Goal: Information Seeking & Learning: Learn about a topic

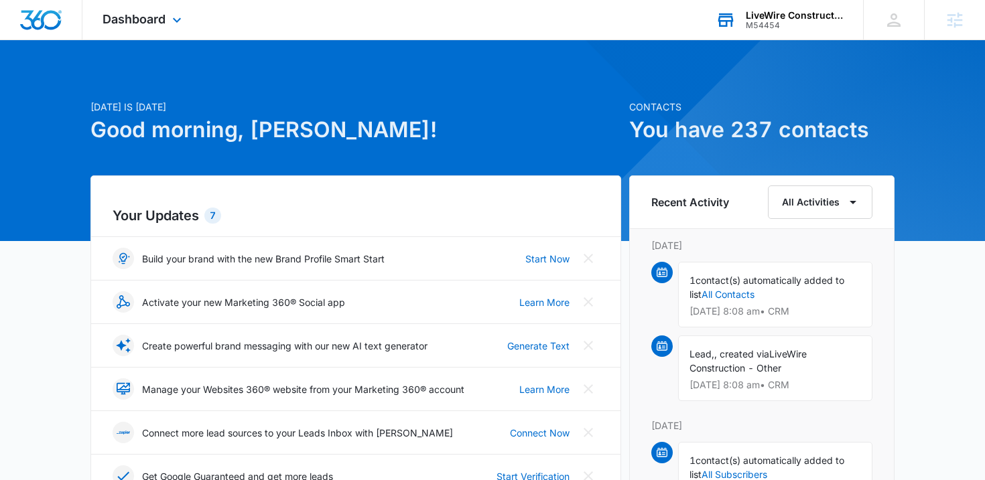
click at [760, 10] on div "LiveWire Construction" at bounding box center [795, 15] width 98 height 11
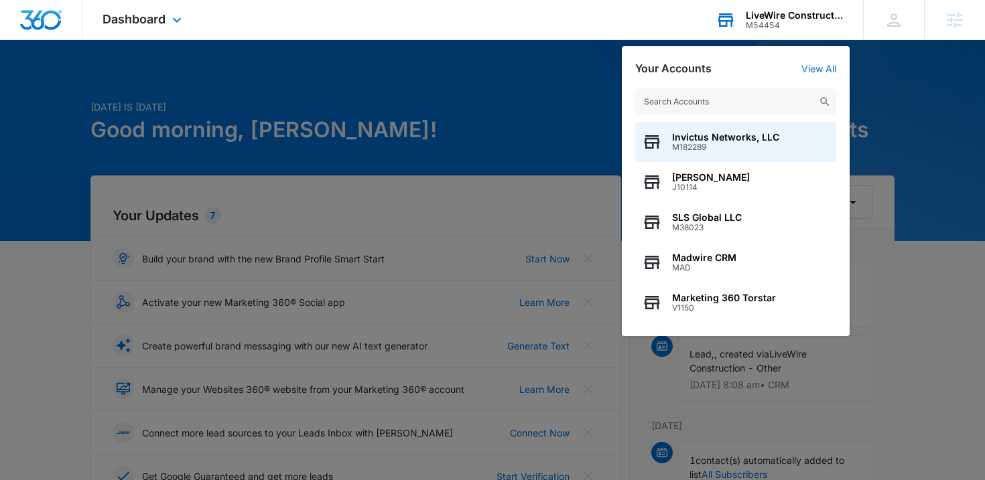
click at [731, 107] on input "text" at bounding box center [735, 101] width 201 height 27
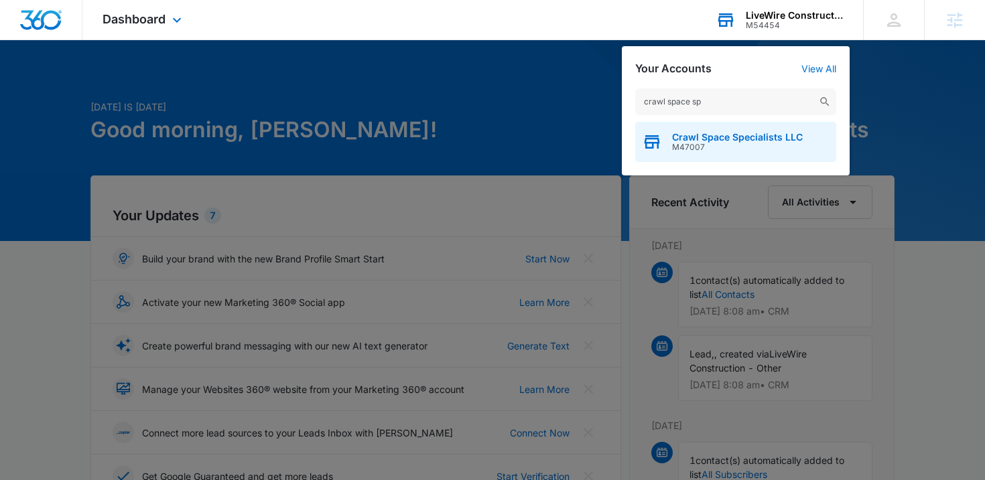
type input "crawl space sp"
click at [723, 149] on span "M47007" at bounding box center [737, 147] width 131 height 9
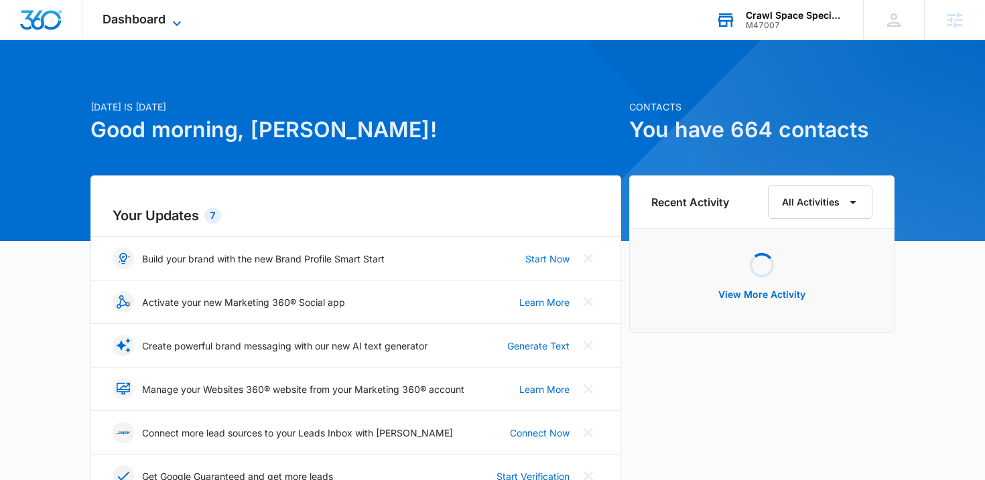
click at [145, 24] on span "Dashboard" at bounding box center [133, 19] width 63 height 14
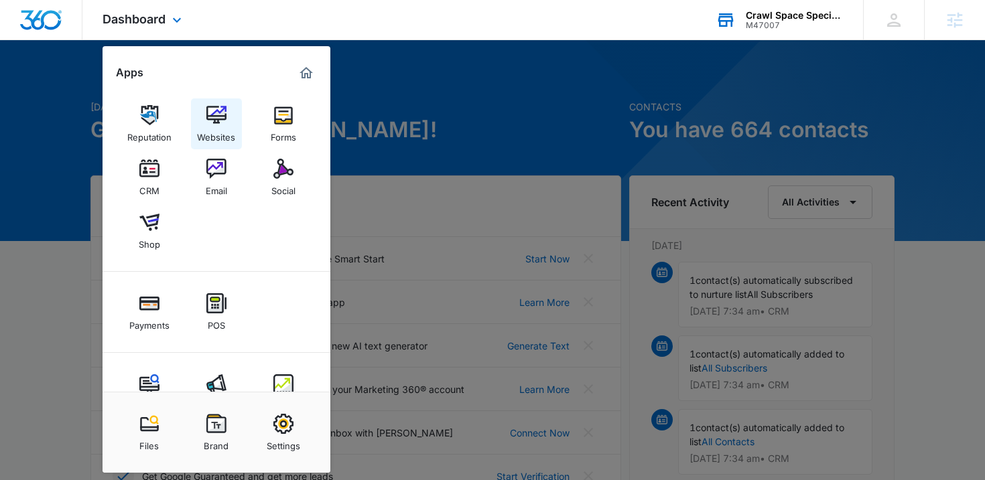
click at [213, 115] on img at bounding box center [216, 115] width 20 height 20
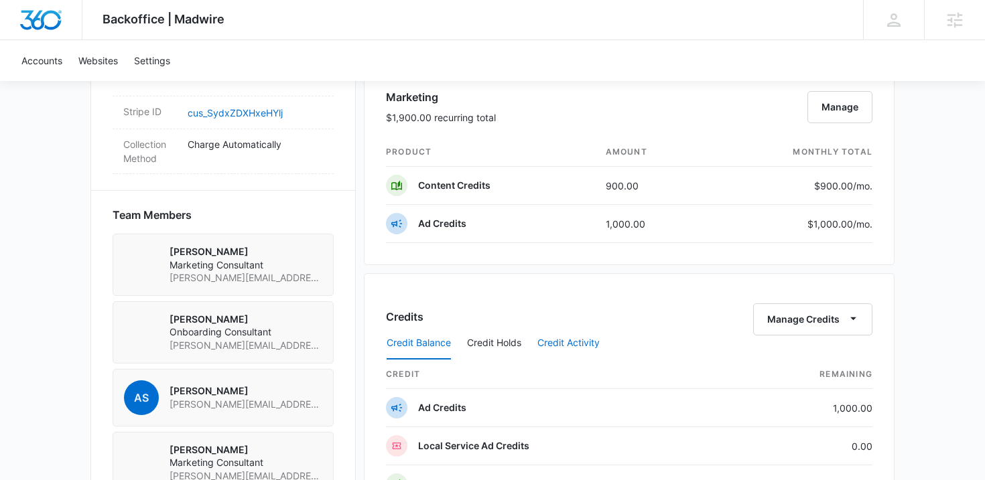
scroll to position [860, 0]
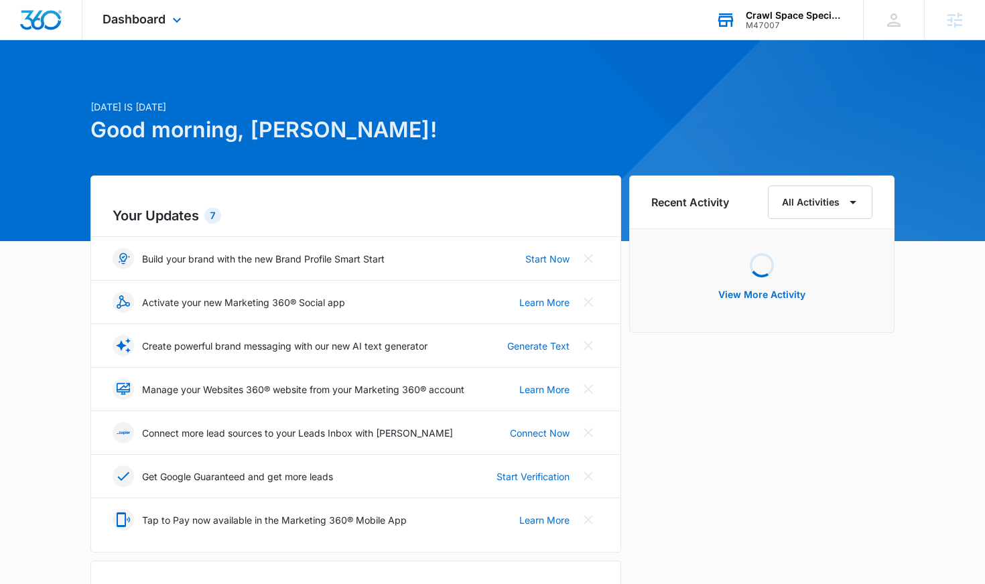
click at [743, 32] on div "Crawl Space Specialists LLC M47007 Your Accounts View All" at bounding box center [778, 20] width 167 height 40
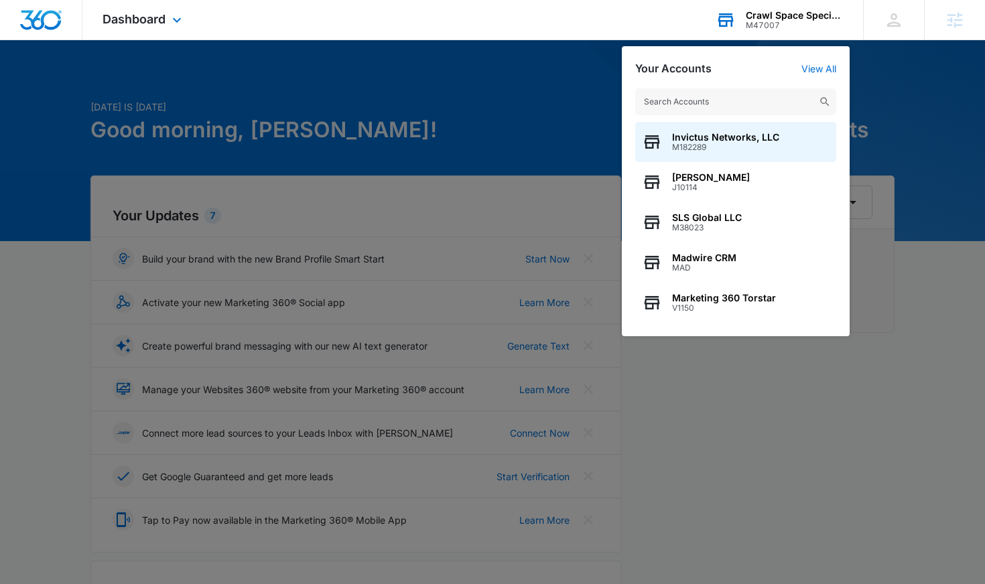
click at [686, 96] on input "text" at bounding box center [735, 101] width 201 height 27
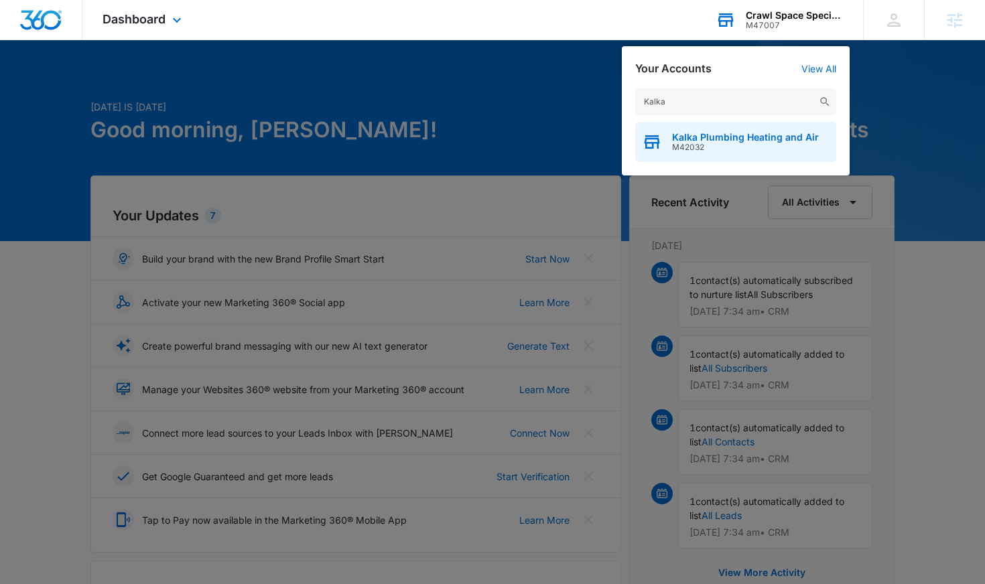
type input "Kalka"
click at [685, 135] on span "Kalka Plumbing Heating and Air" at bounding box center [745, 137] width 147 height 11
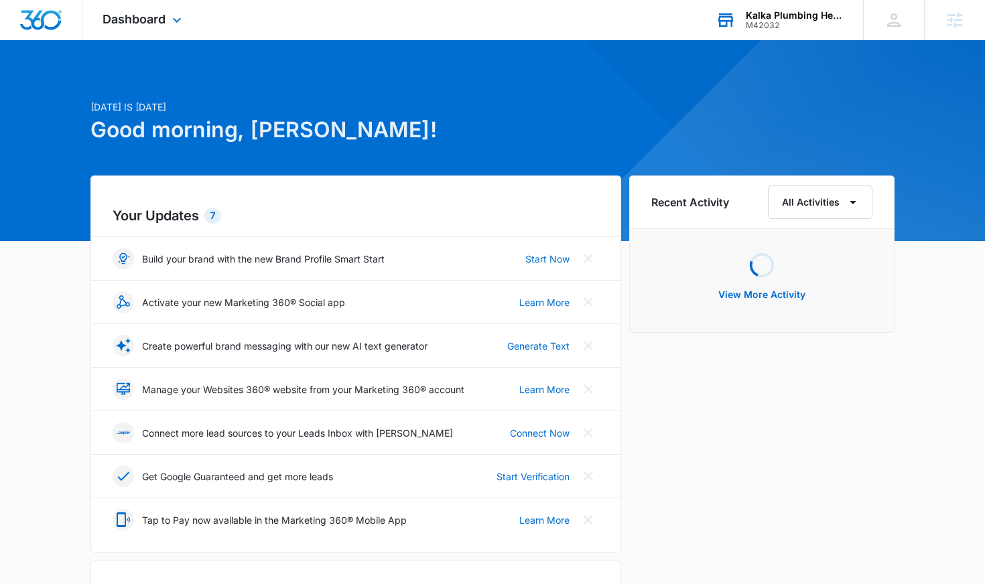
click at [137, 38] on div "Dashboard Apps Reputation Forms CRM Email Social POS Content Ads Intelligence F…" at bounding box center [143, 20] width 123 height 40
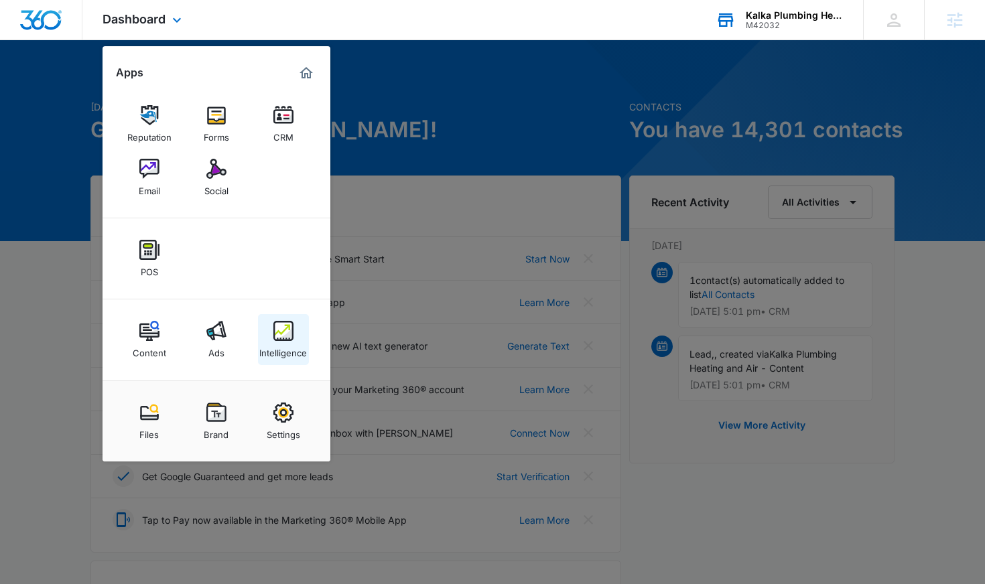
click at [301, 342] on div "Intelligence" at bounding box center [283, 349] width 48 height 17
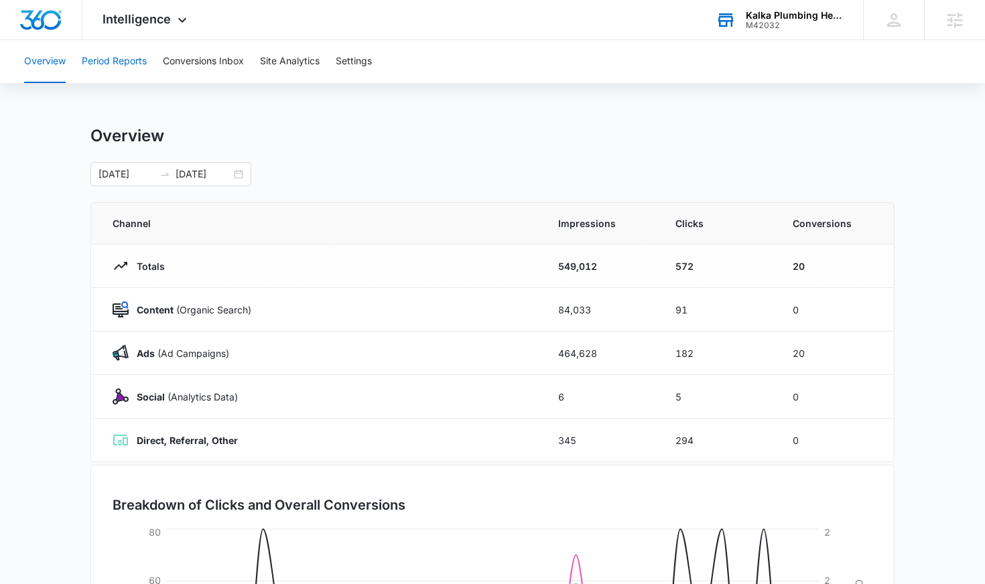
click at [136, 60] on button "Period Reports" at bounding box center [114, 61] width 65 height 43
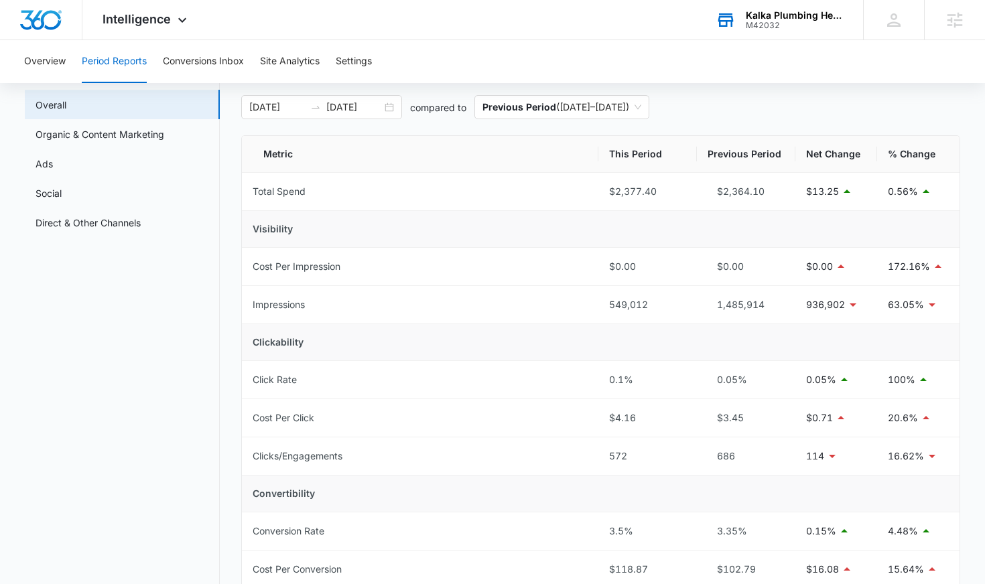
scroll to position [66, 0]
click at [53, 164] on link "Ads" at bounding box center [44, 165] width 17 height 14
